Goal: Information Seeking & Learning: Learn about a topic

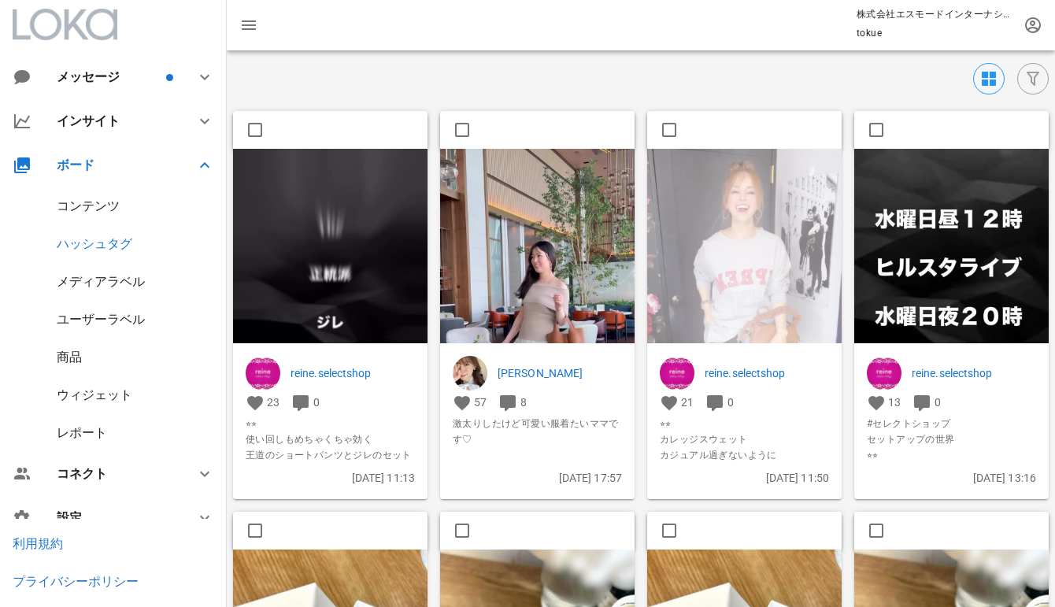
scroll to position [27, 0]
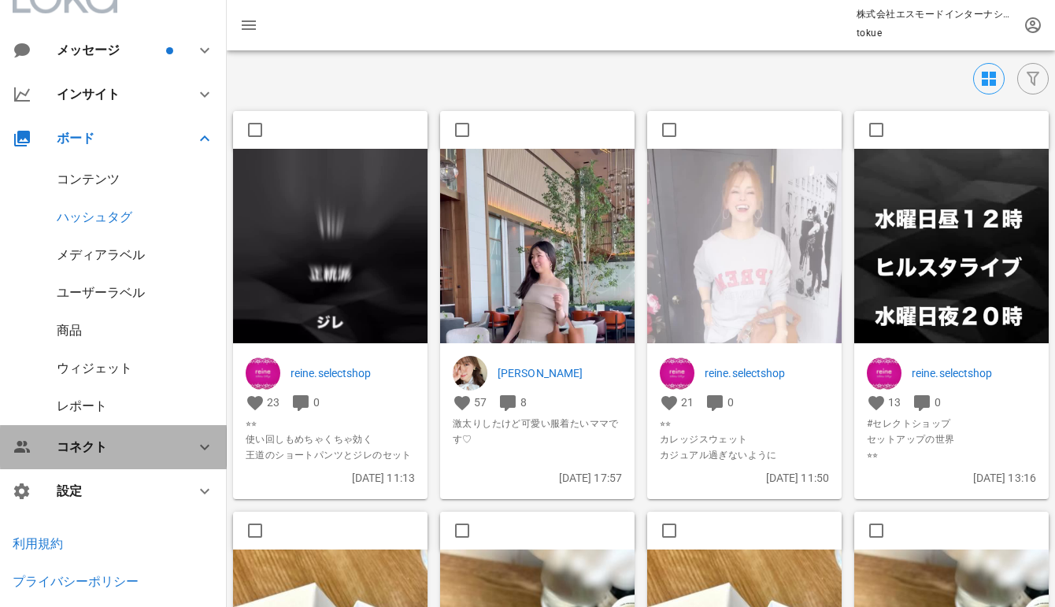
click at [124, 448] on div "コネクト" at bounding box center [117, 446] width 120 height 15
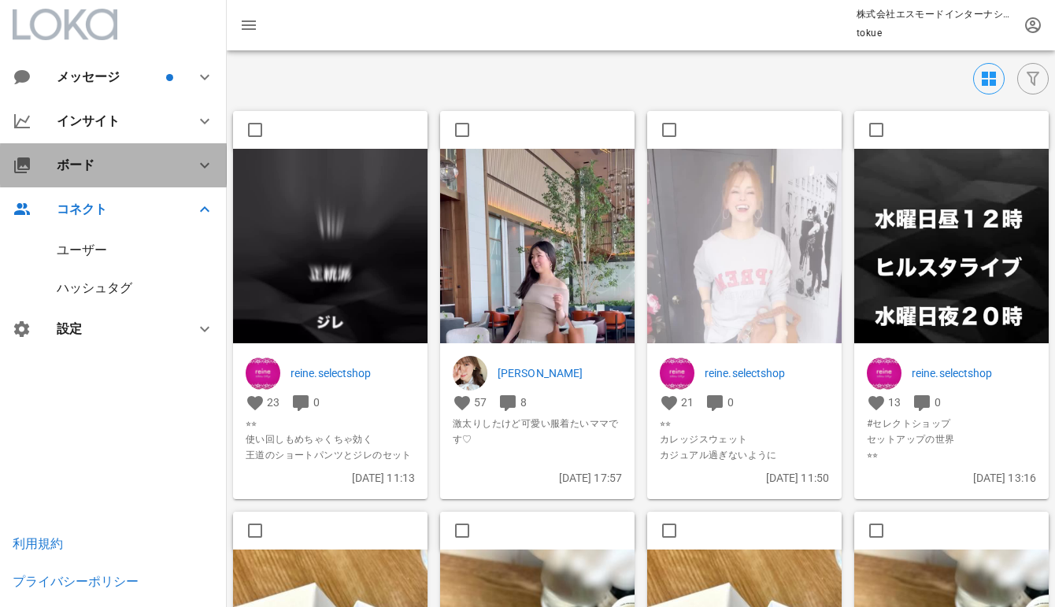
click at [104, 153] on div "ボード" at bounding box center [113, 165] width 227 height 44
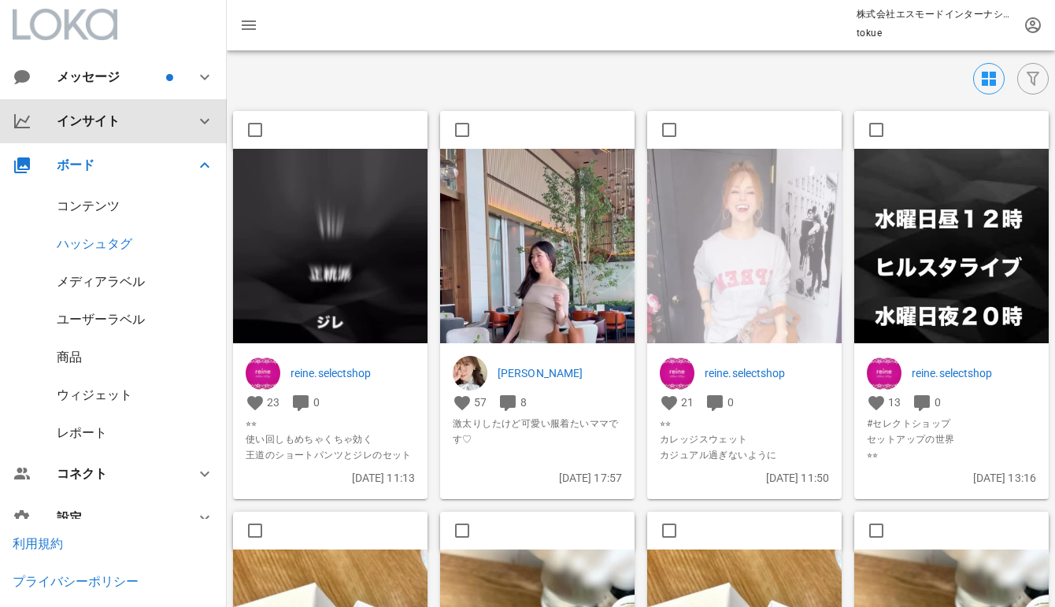
click at [102, 125] on div "インサイト" at bounding box center [117, 120] width 120 height 15
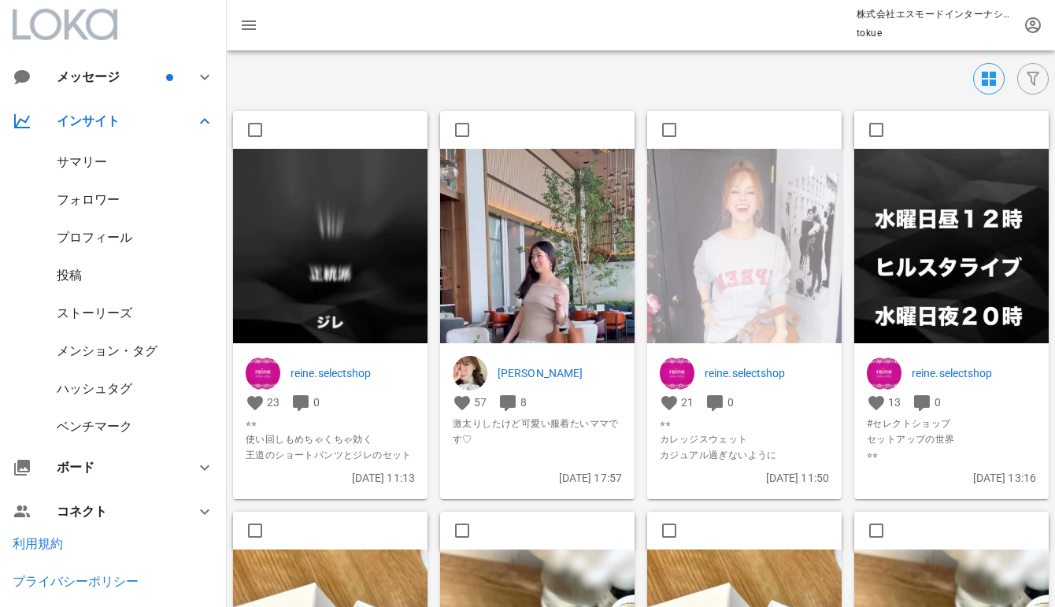
click at [130, 359] on div "メンション・タグ" at bounding box center [113, 351] width 227 height 38
click at [124, 350] on div "メンション・タグ" at bounding box center [107, 350] width 101 height 15
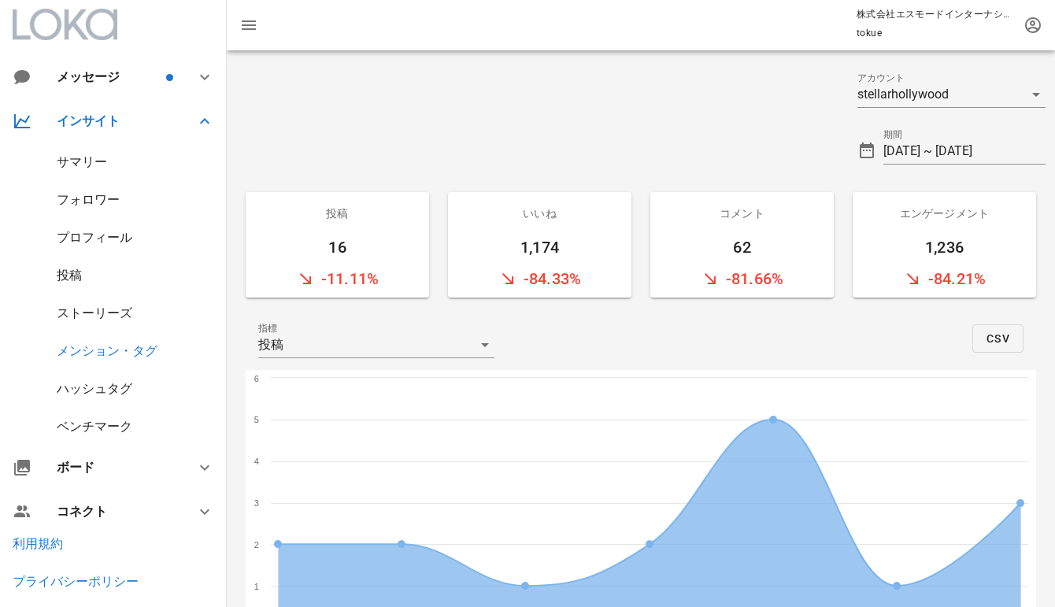
click at [109, 382] on div "ハッシュタグ" at bounding box center [95, 388] width 76 height 15
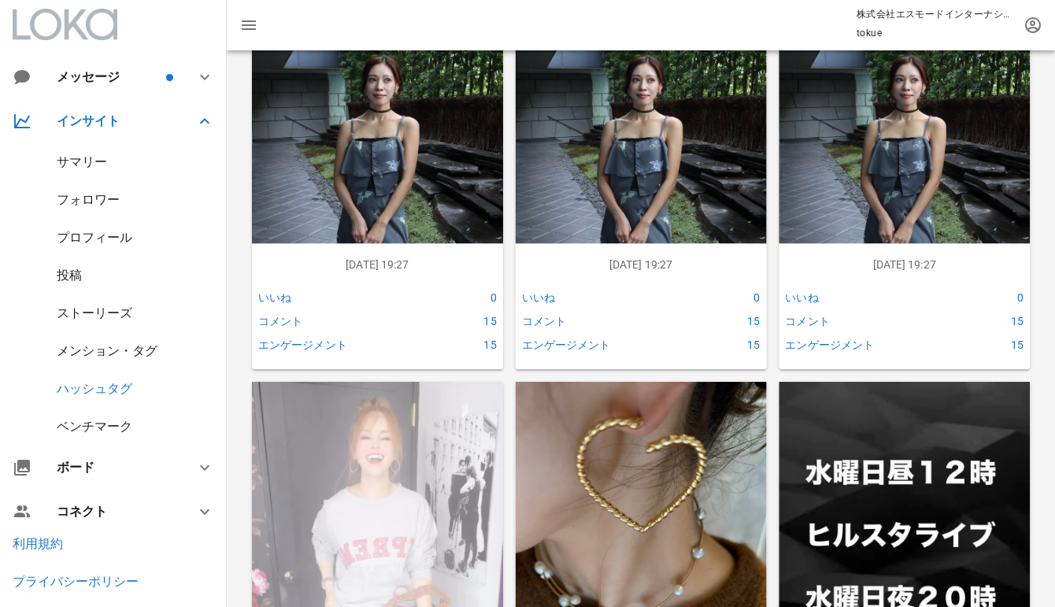
scroll to position [1693, 0]
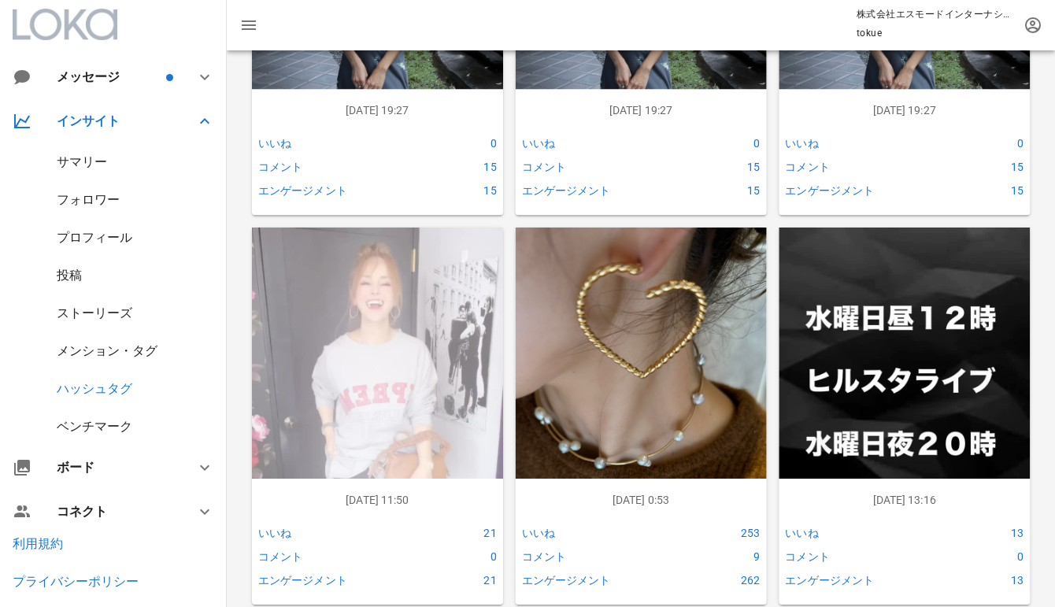
click at [123, 350] on div "メンション・タグ" at bounding box center [107, 350] width 101 height 15
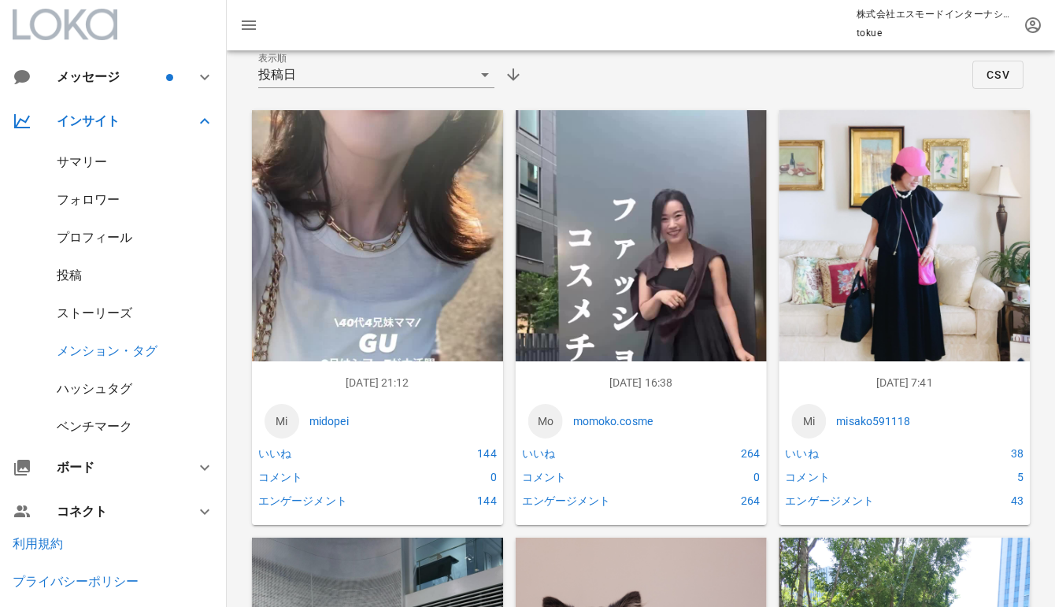
scroll to position [646, 0]
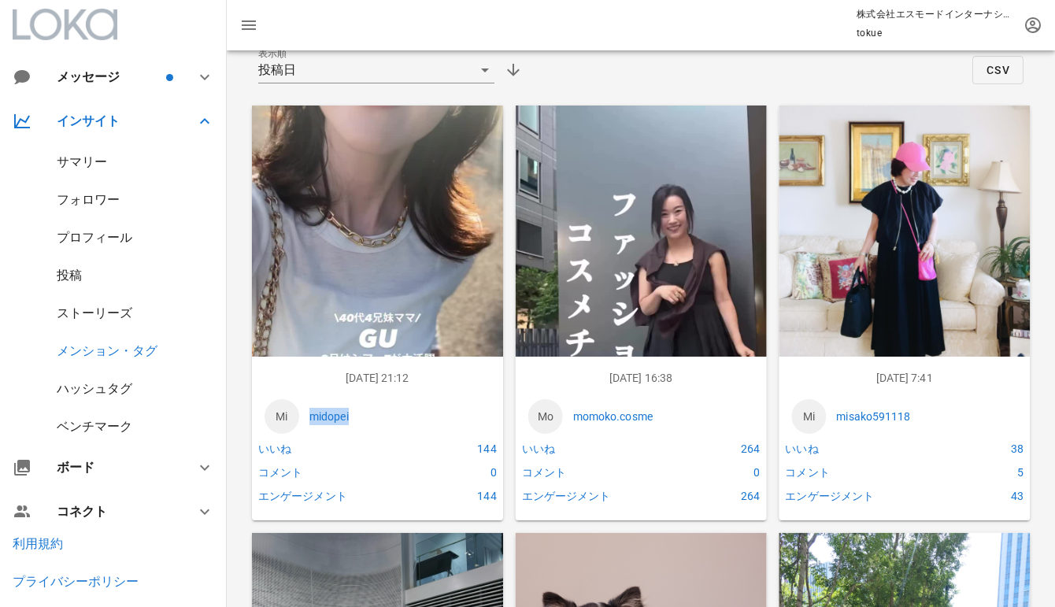
click at [349, 209] on img at bounding box center [377, 329] width 251 height 446
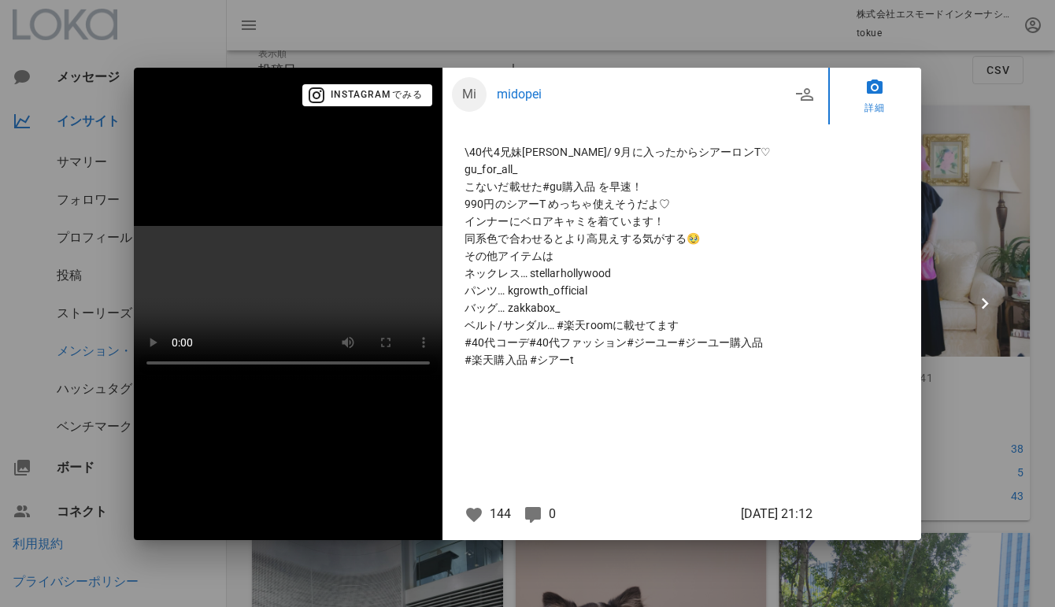
click at [312, 339] on video at bounding box center [288, 303] width 309 height 154
click at [65, 169] on div at bounding box center [527, 303] width 1055 height 607
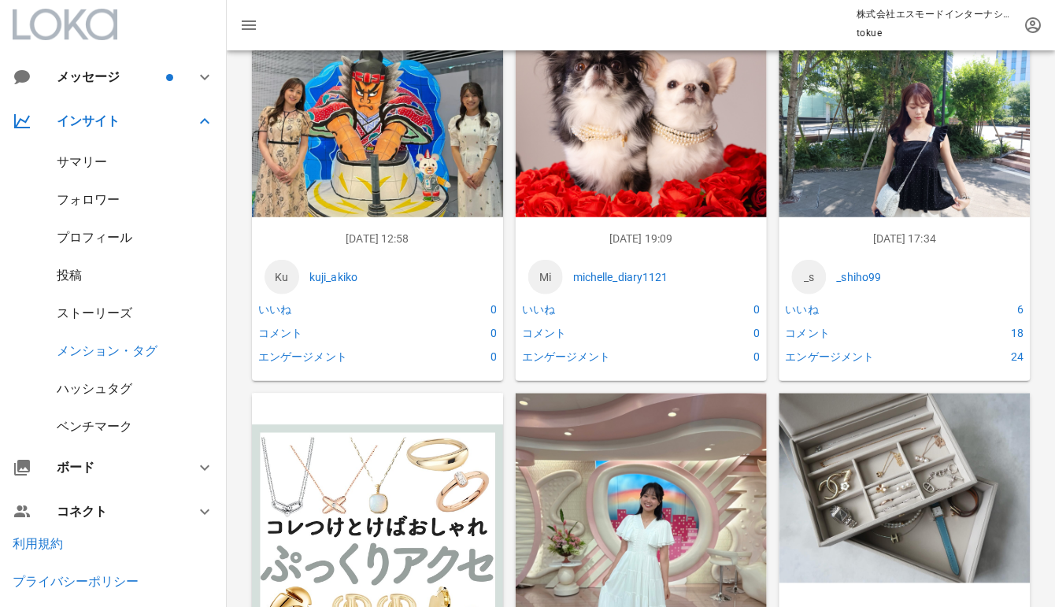
scroll to position [1212, 0]
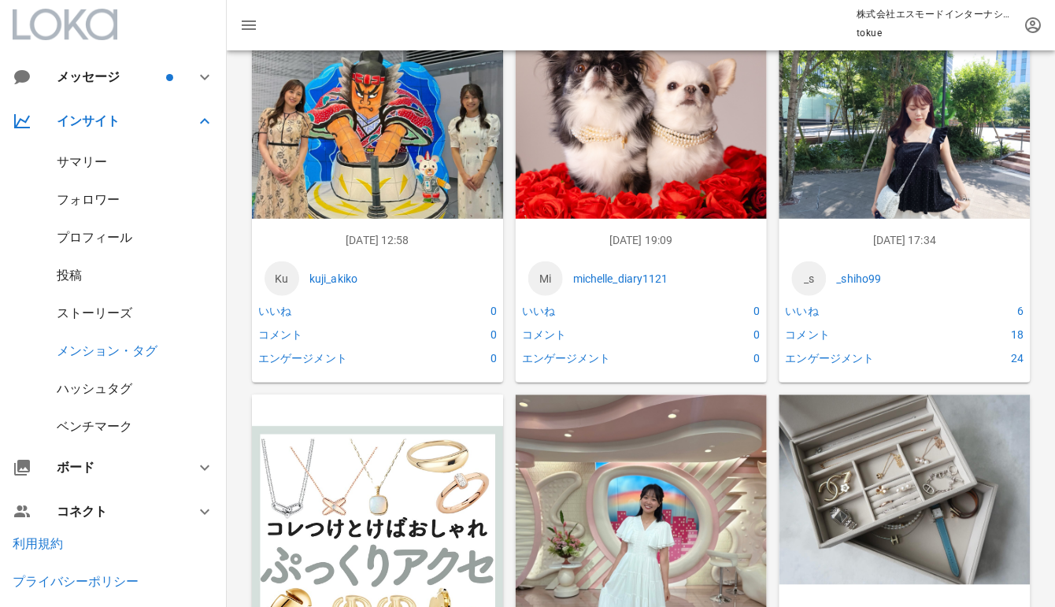
click at [1016, 332] on div "18" at bounding box center [986, 334] width 82 height 24
click at [1006, 275] on p "_shiho99" at bounding box center [926, 277] width 181 height 17
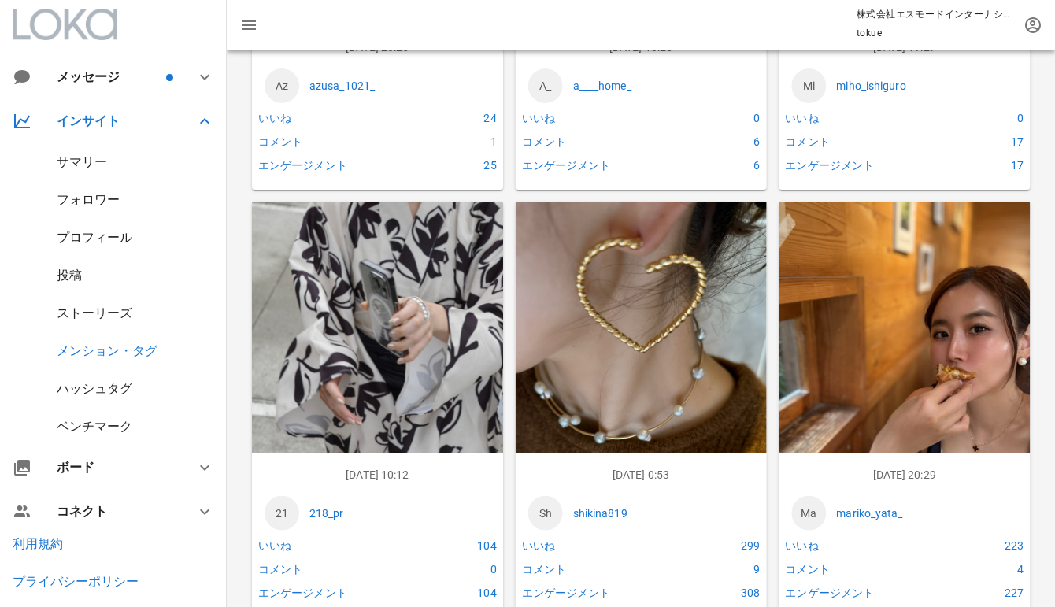
scroll to position [2292, 0]
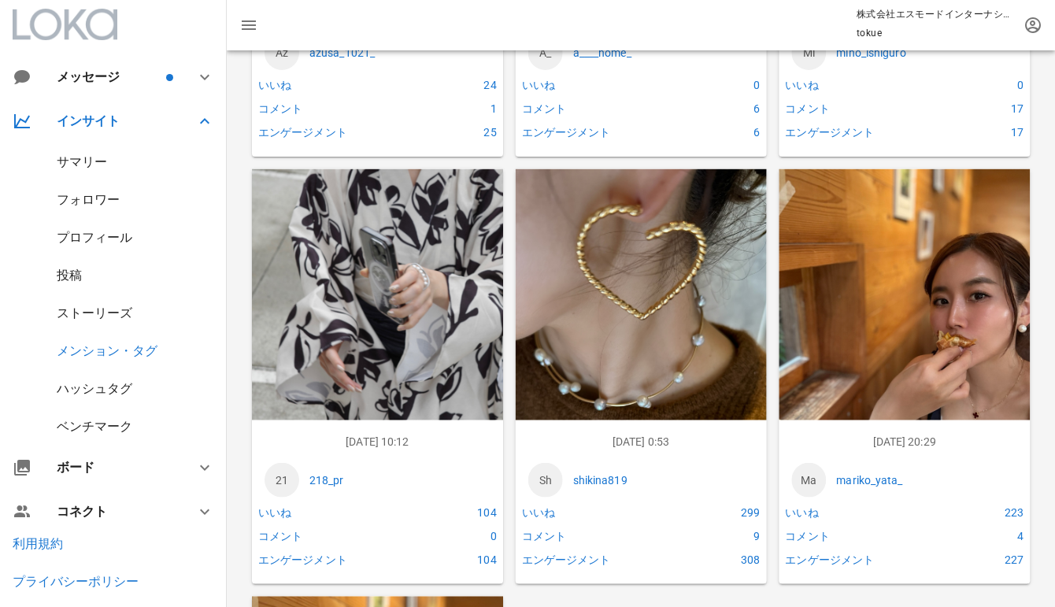
click at [625, 237] on img at bounding box center [641, 336] width 251 height 335
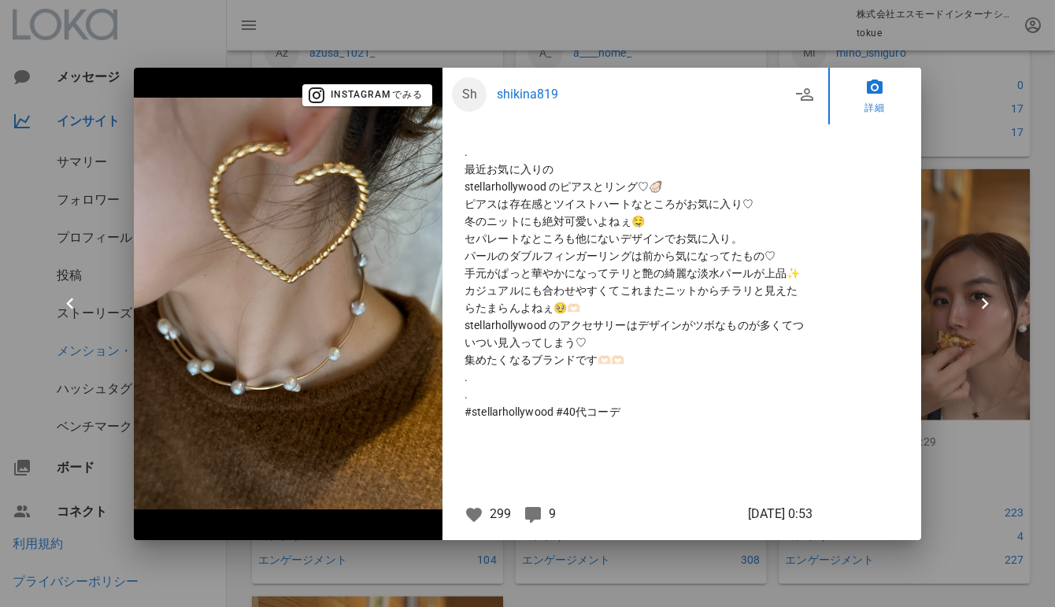
click at [405, 305] on img at bounding box center [288, 304] width 309 height 412
click at [448, 370] on div "[PERSON_NAME]819 . 最近お気に入りの stellarhollywood のピアスとリング♡🦪 ピアスは存在感とツイストハートなところがお気に…" at bounding box center [635, 304] width 386 height 472
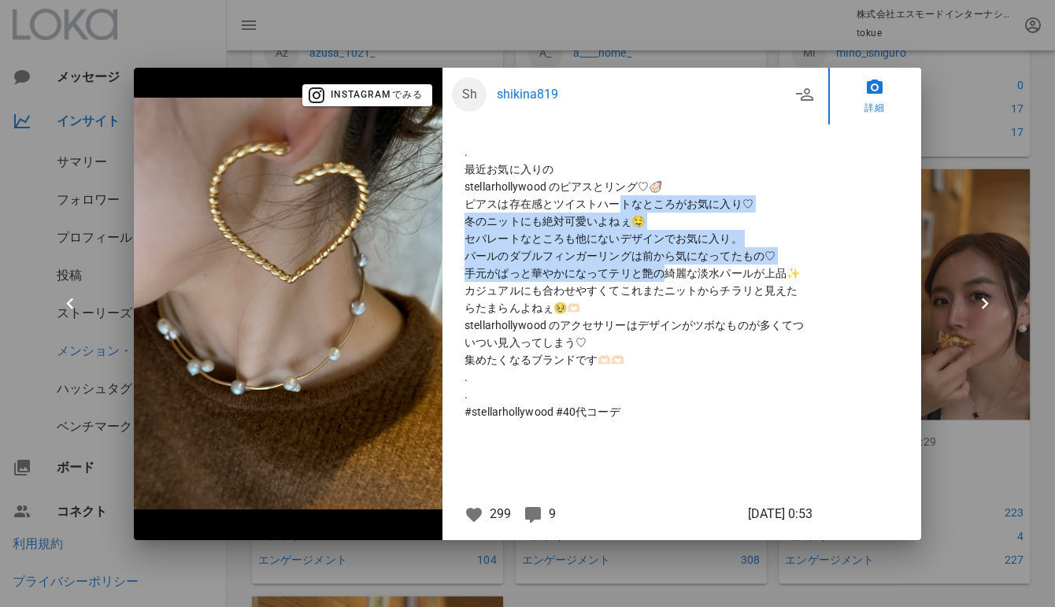
drag, startPoint x: 563, startPoint y: 208, endPoint x: 610, endPoint y: 272, distance: 79.4
click at [610, 272] on p ". 最近お気に入りの stellarhollywood のピアスとリング♡🦪 ピアスは存在感とツイストハートなところがお気に入り♡ 冬のニットにも絶対可愛いよ…" at bounding box center [636, 281] width 342 height 277
